Goal: Transaction & Acquisition: Register for event/course

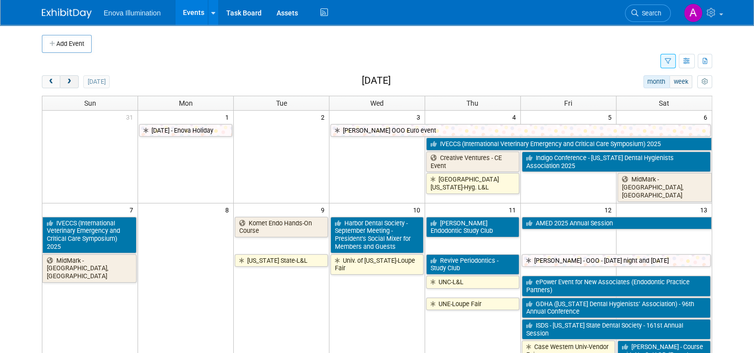
click at [65, 84] on span "next" at bounding box center [68, 82] width 7 height 6
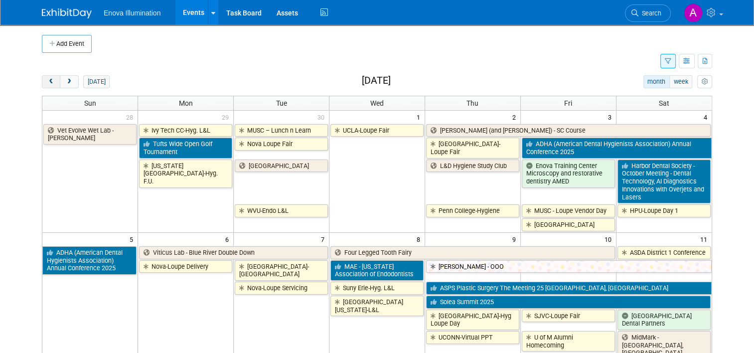
click at [42, 77] on button "prev" at bounding box center [51, 81] width 18 height 13
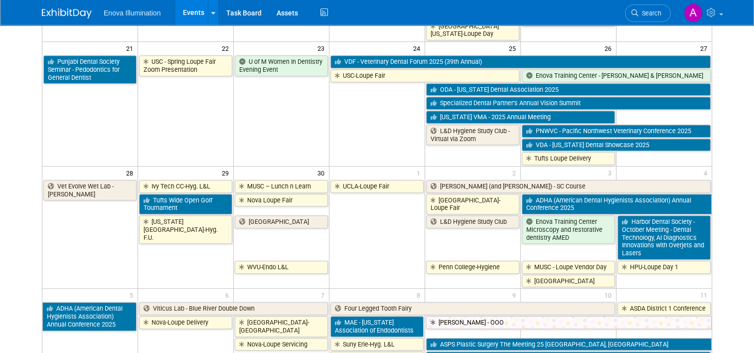
scroll to position [449, 0]
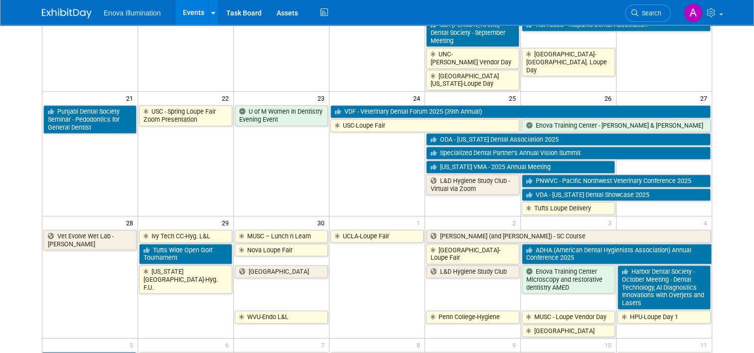
click at [455, 264] on td "L&D Hygiene Study Club" at bounding box center [473, 286] width 96 height 45
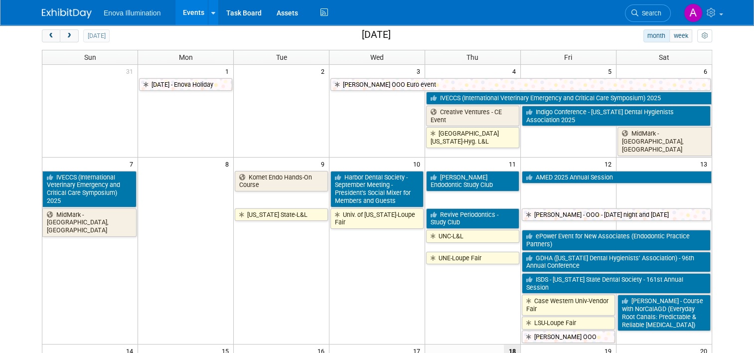
scroll to position [0, 0]
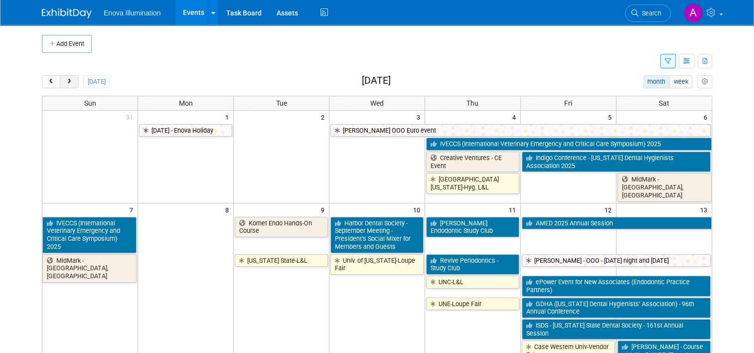
click at [65, 82] on span "next" at bounding box center [68, 82] width 7 height 6
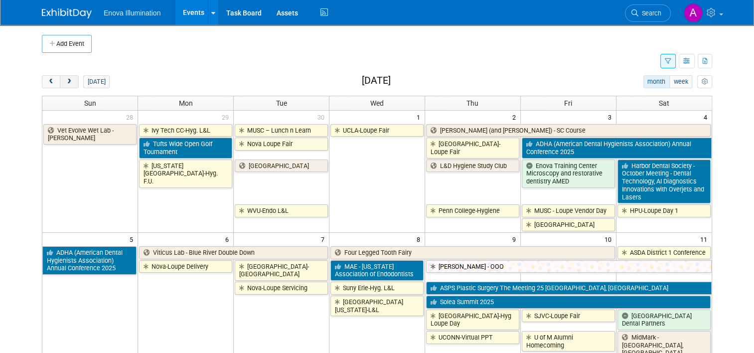
click at [65, 82] on span "next" at bounding box center [68, 82] width 7 height 6
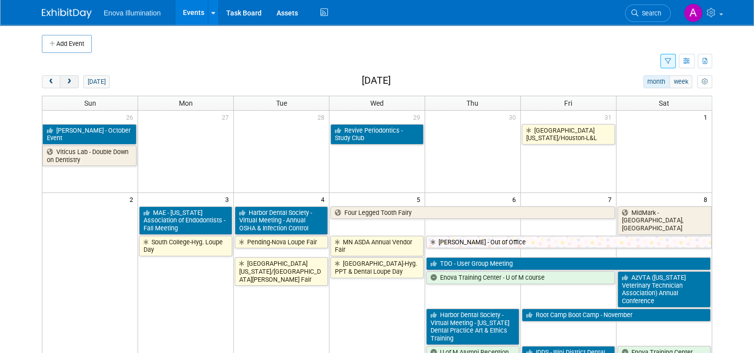
click at [65, 82] on span "next" at bounding box center [68, 82] width 7 height 6
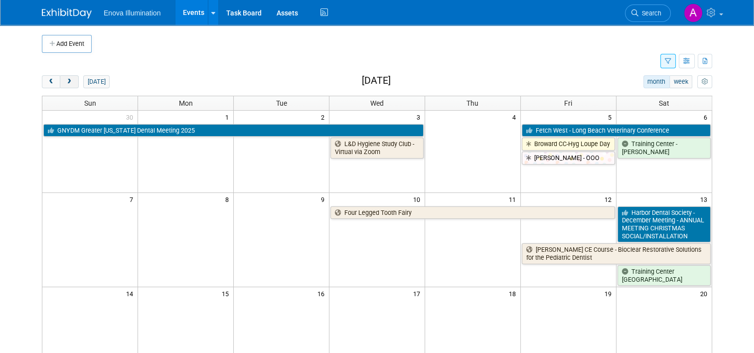
click at [65, 82] on span "next" at bounding box center [68, 82] width 7 height 6
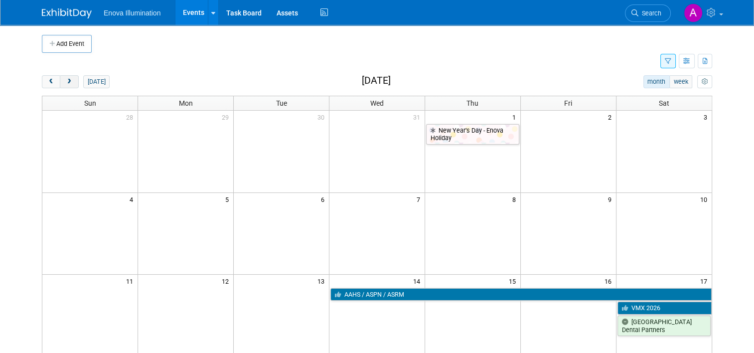
click at [65, 82] on span "next" at bounding box center [68, 82] width 7 height 6
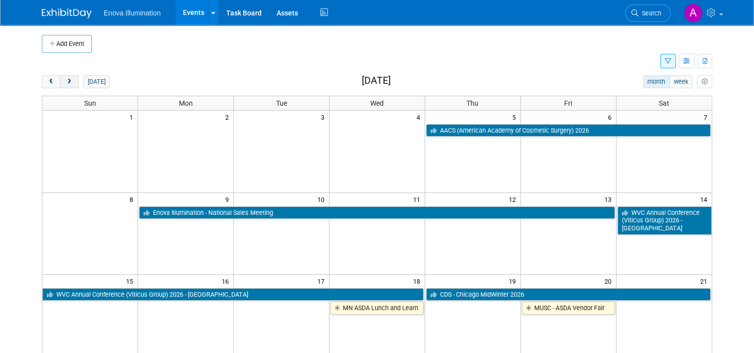
click at [65, 82] on span "next" at bounding box center [68, 82] width 7 height 6
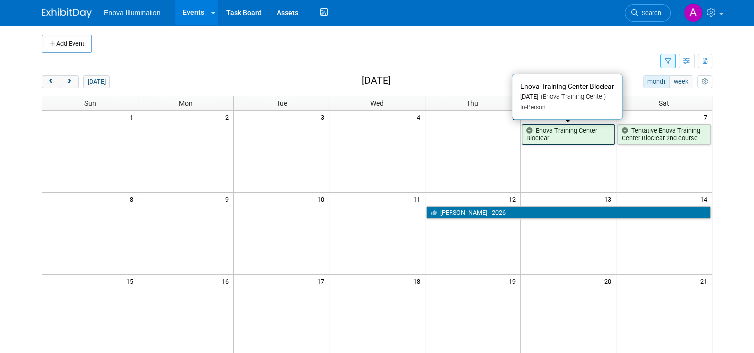
click at [574, 136] on link "Enova Training Center Bioclear" at bounding box center [568, 134] width 93 height 20
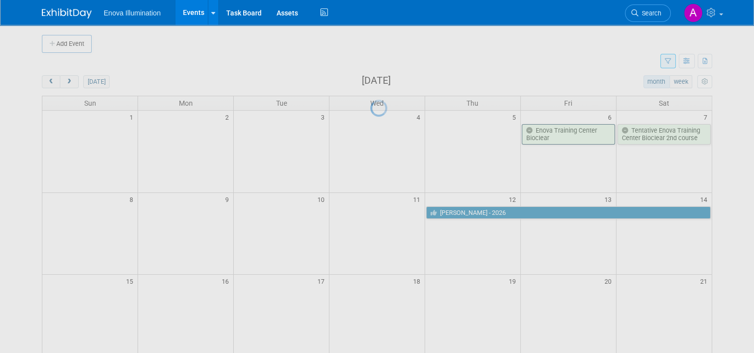
click at [384, 136] on div at bounding box center [378, 176] width 14 height 353
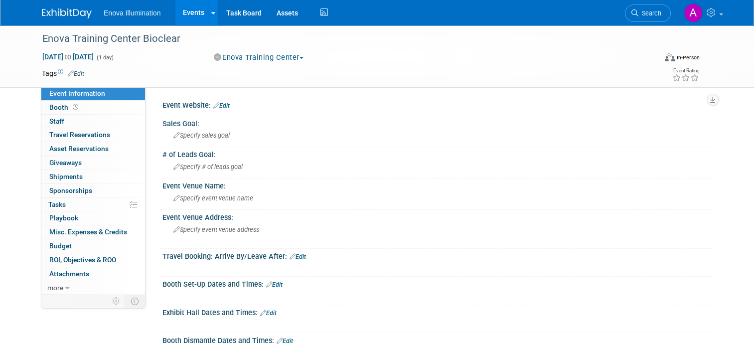
click at [67, 12] on img at bounding box center [67, 13] width 50 height 10
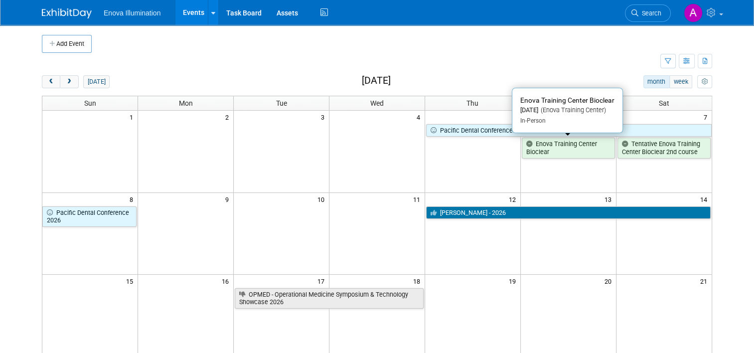
click at [555, 149] on link "Enova Training Center Bioclear" at bounding box center [568, 148] width 93 height 20
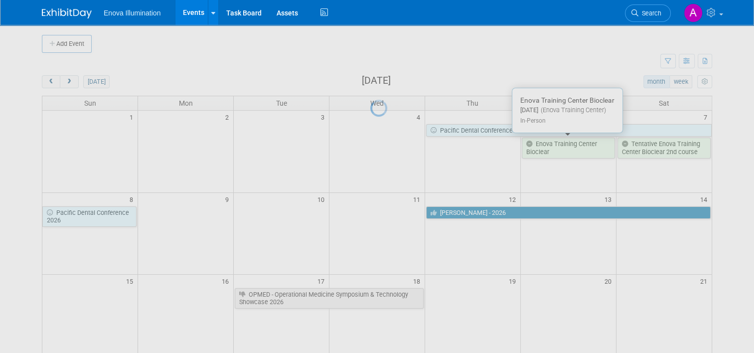
click at [384, 148] on div at bounding box center [378, 176] width 14 height 353
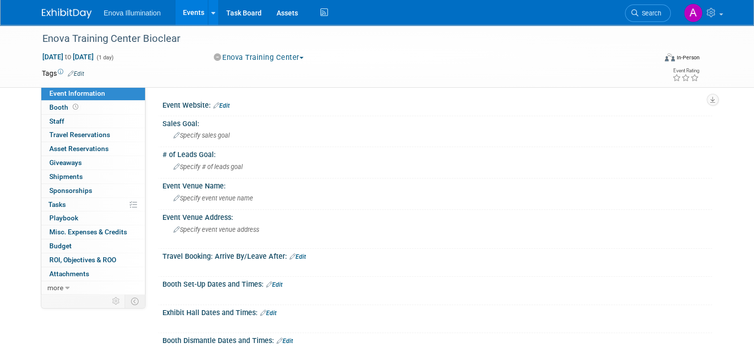
click at [70, 16] on img at bounding box center [67, 13] width 50 height 10
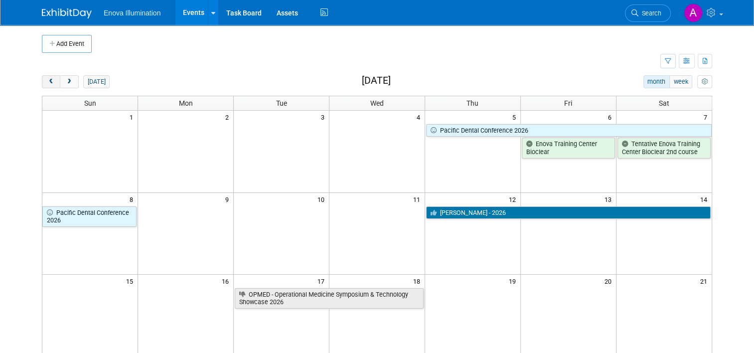
click at [47, 84] on span "prev" at bounding box center [50, 82] width 7 height 6
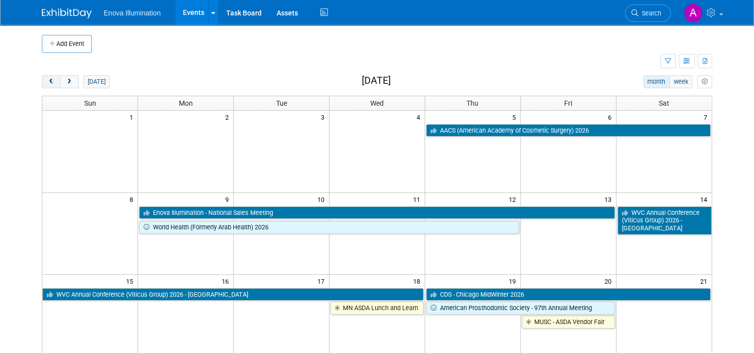
click at [47, 84] on span "prev" at bounding box center [50, 82] width 7 height 6
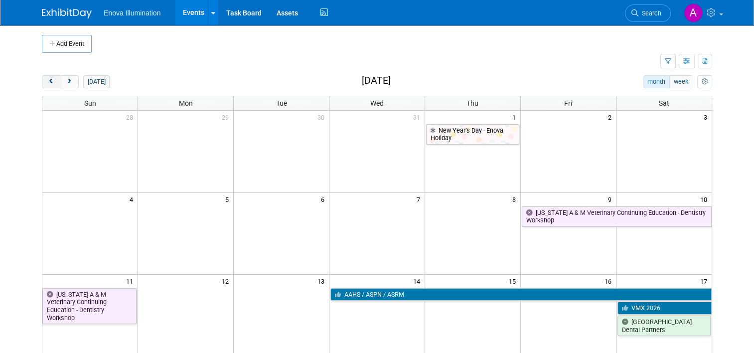
click at [47, 84] on span "prev" at bounding box center [50, 82] width 7 height 6
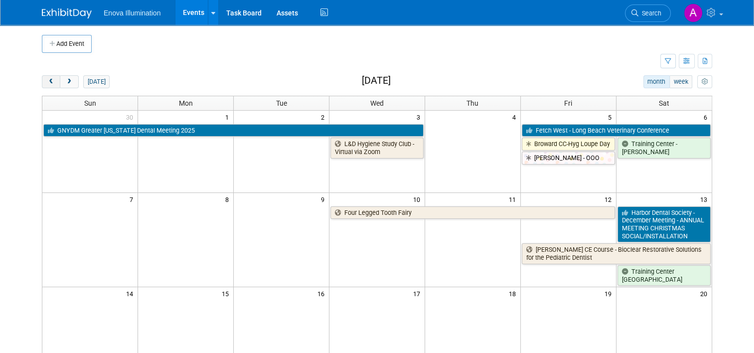
click at [47, 83] on span "prev" at bounding box center [50, 82] width 7 height 6
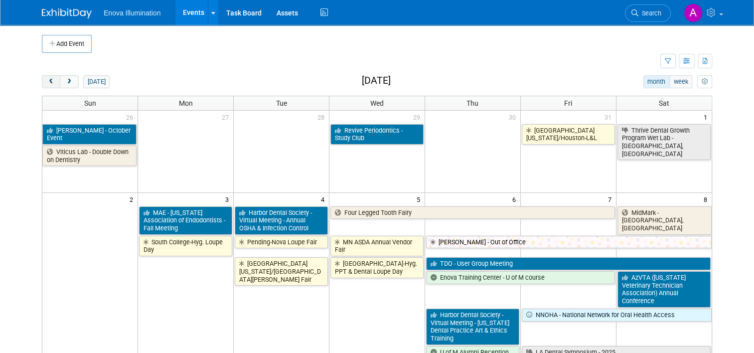
click at [47, 83] on span "prev" at bounding box center [50, 82] width 7 height 6
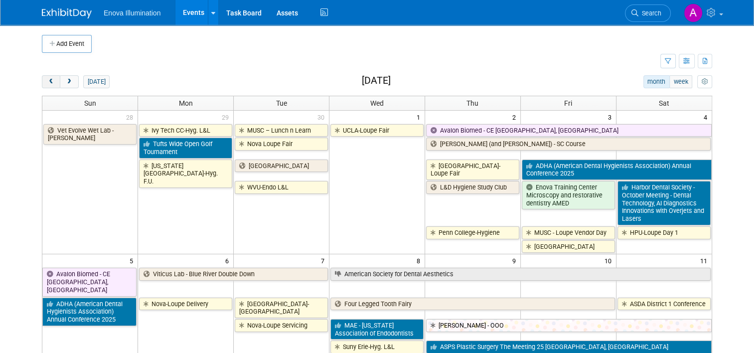
click at [42, 84] on button "prev" at bounding box center [51, 81] width 18 height 13
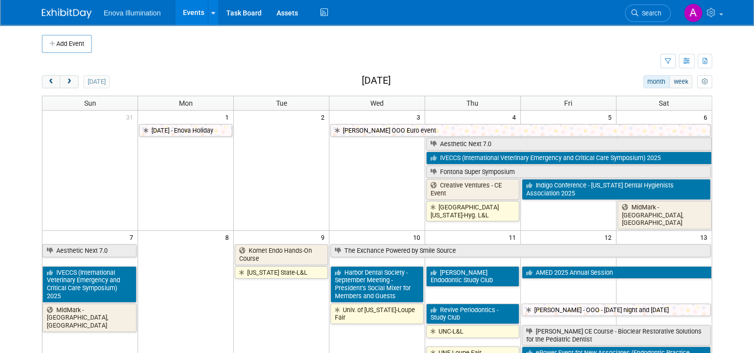
scroll to position [249, 0]
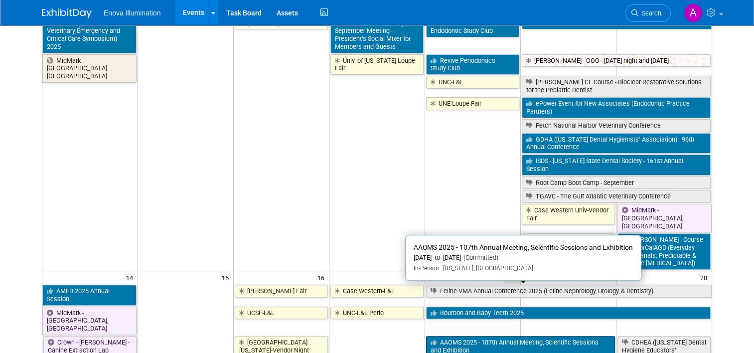
click at [460, 336] on link "AAOMS 2025 - 107th Annual Meeting, Scientific Sessions and Exhibition" at bounding box center [520, 346] width 189 height 20
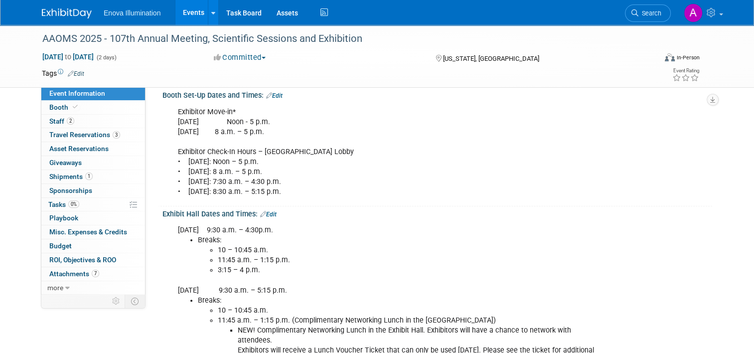
scroll to position [249, 0]
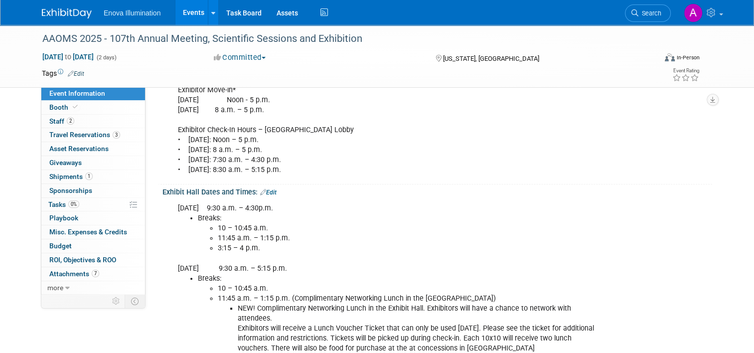
click at [64, 10] on img at bounding box center [67, 13] width 50 height 10
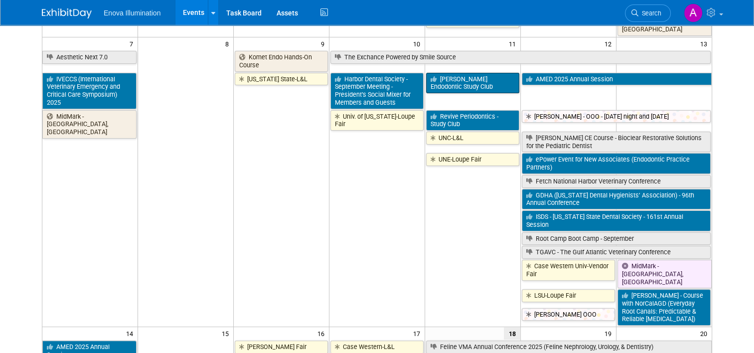
scroll to position [199, 0]
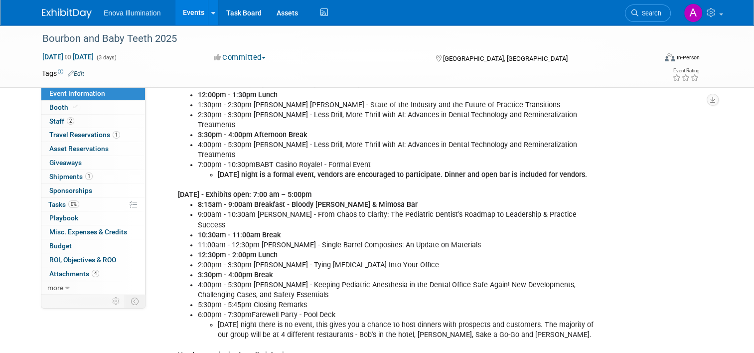
scroll to position [549, 0]
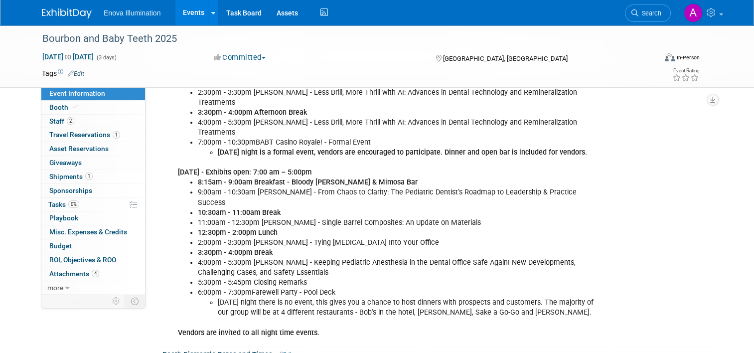
click at [55, 12] on img at bounding box center [67, 13] width 50 height 10
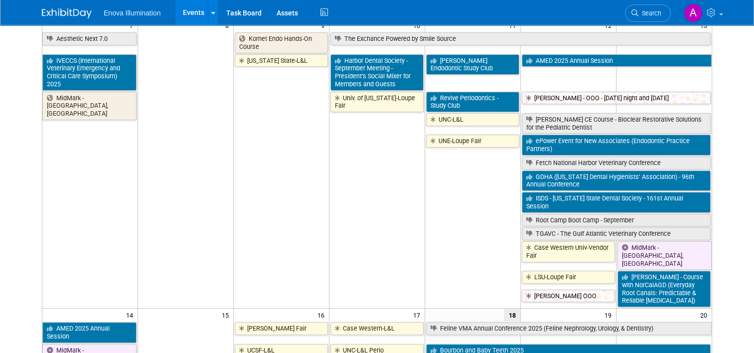
scroll to position [299, 0]
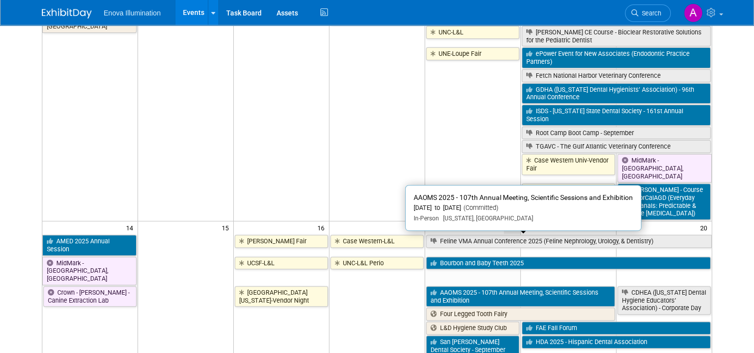
click at [472, 286] on link "AAOMS 2025 - 107th Annual Meeting, Scientific Sessions and Exhibition" at bounding box center [520, 296] width 189 height 20
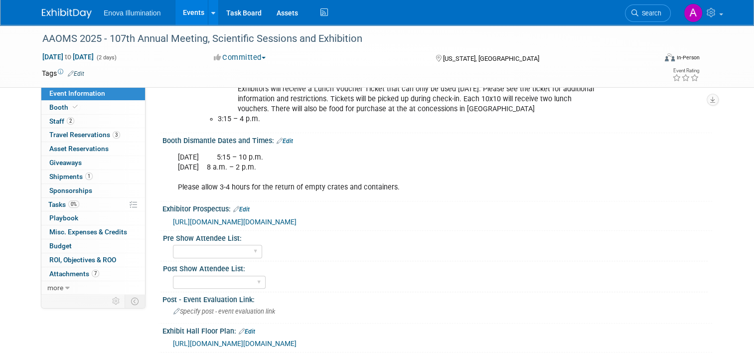
scroll to position [477, 0]
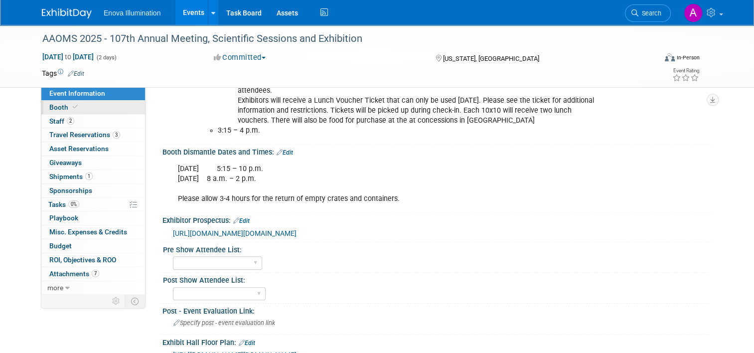
click at [102, 108] on link "Booth" at bounding box center [93, 107] width 104 height 13
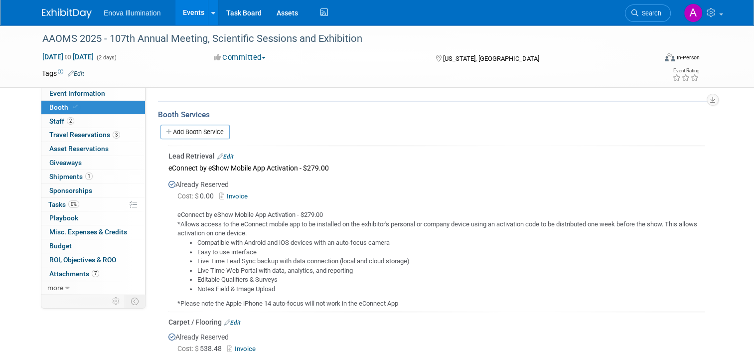
scroll to position [449, 0]
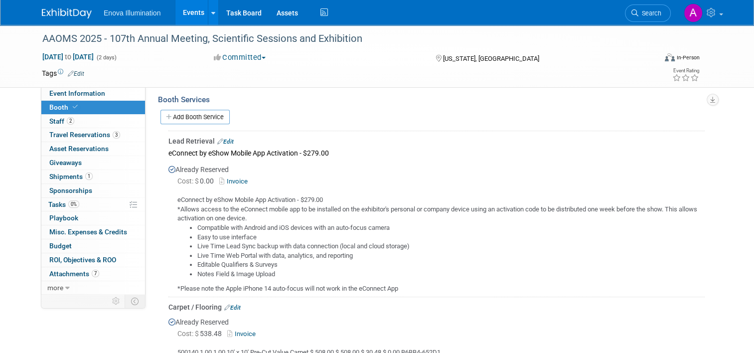
click at [239, 180] on link "Invoice" at bounding box center [235, 181] width 32 height 7
click at [46, 11] on img at bounding box center [67, 13] width 50 height 10
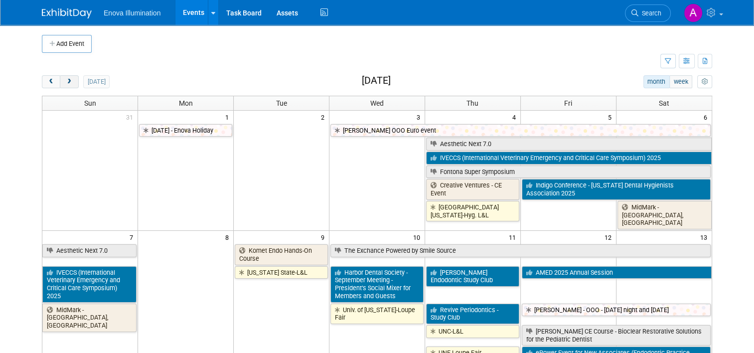
click at [65, 81] on span "next" at bounding box center [68, 82] width 7 height 6
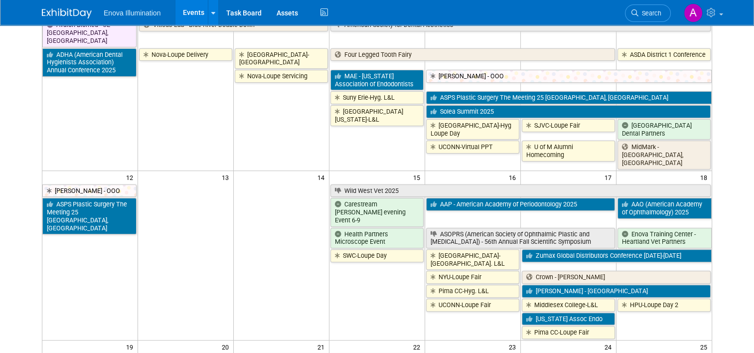
scroll to position [299, 0]
